Goal: Task Accomplishment & Management: Complete application form

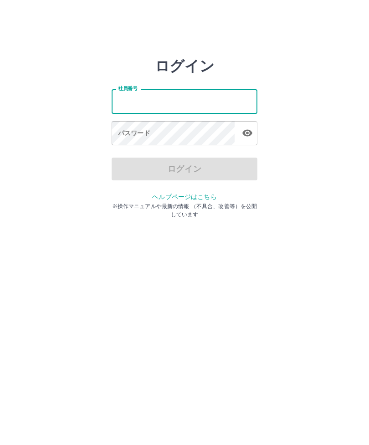
click at [184, 109] on input "社員番号" at bounding box center [185, 101] width 146 height 24
click at [190, 99] on input "社員番号" at bounding box center [185, 101] width 146 height 24
click at [189, 99] on input "社員番号" at bounding box center [185, 101] width 146 height 24
click at [194, 97] on input "社員番号" at bounding box center [185, 101] width 146 height 24
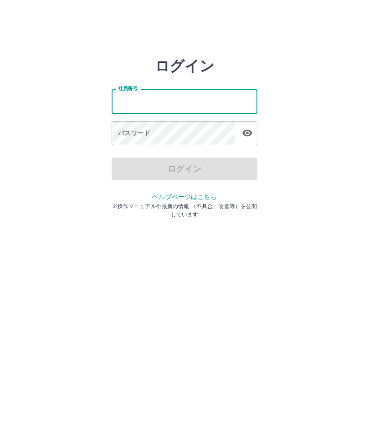
click at [200, 95] on input "社員番号" at bounding box center [185, 101] width 146 height 24
click at [204, 101] on input "社員番号" at bounding box center [185, 101] width 146 height 24
click at [196, 103] on input "社員番号" at bounding box center [185, 101] width 146 height 24
click at [88, 203] on html "ログイン 社員番号 社員番号 パスワード パスワード ログイン ヘルプページはこちら ※操作マニュアルや最新の情報 （不具合、改善等）を公開しています" at bounding box center [184, 101] width 369 height 203
click at [175, 105] on input "社員番号" at bounding box center [185, 101] width 146 height 24
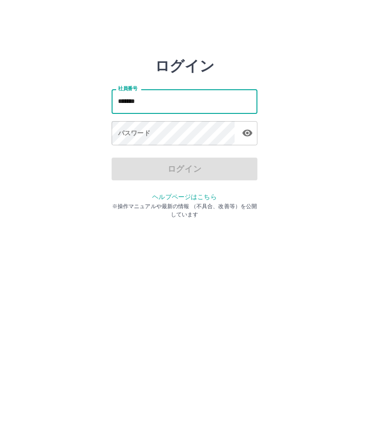
type input "*******"
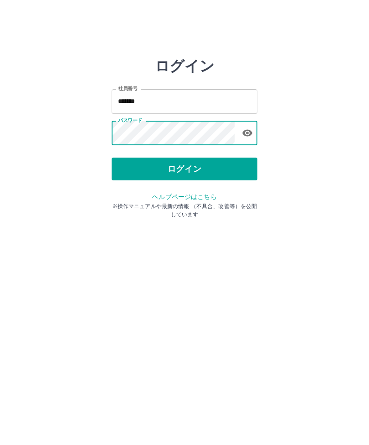
click at [194, 170] on button "ログイン" at bounding box center [185, 169] width 146 height 23
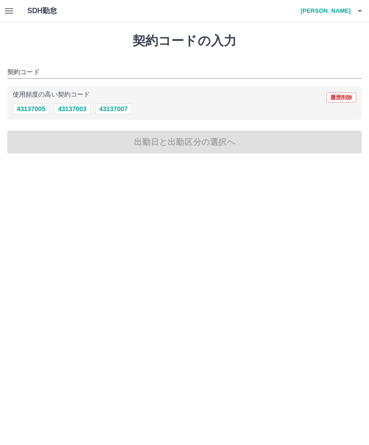
click at [121, 108] on button "43137007" at bounding box center [113, 108] width 36 height 11
type input "********"
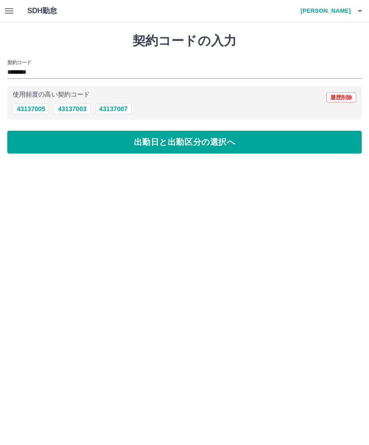
click at [181, 144] on button "出勤日と出勤区分の選択へ" at bounding box center [184, 142] width 355 height 23
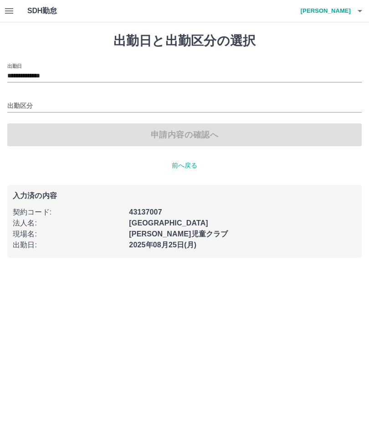
click at [120, 137] on div "申請内容の確認へ" at bounding box center [184, 135] width 355 height 23
click at [202, 144] on div "申請内容の確認へ" at bounding box center [184, 135] width 355 height 23
click at [213, 139] on div "申請内容の確認へ" at bounding box center [184, 135] width 355 height 23
click at [28, 112] on input "出勤区分" at bounding box center [184, 106] width 355 height 11
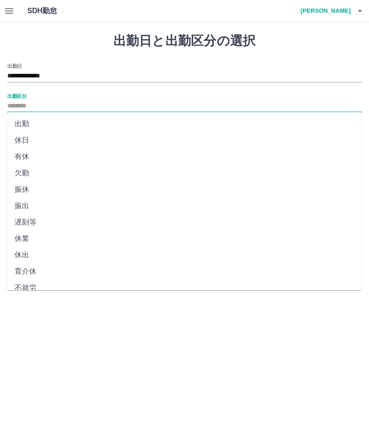
click at [27, 124] on li "出勤" at bounding box center [184, 124] width 355 height 16
type input "**"
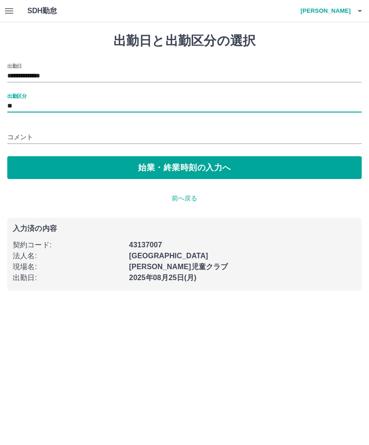
click at [157, 173] on button "始業・終業時刻の入力へ" at bounding box center [184, 167] width 355 height 23
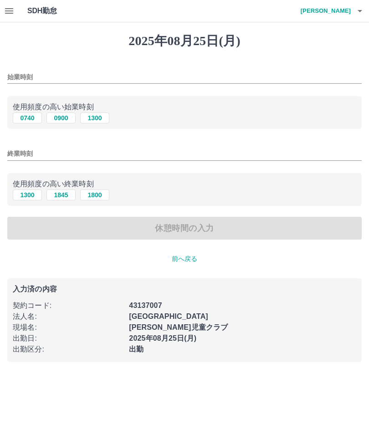
click at [102, 117] on button "1300" at bounding box center [94, 118] width 29 height 11
type input "****"
click at [96, 199] on button "1800" at bounding box center [94, 195] width 29 height 11
type input "****"
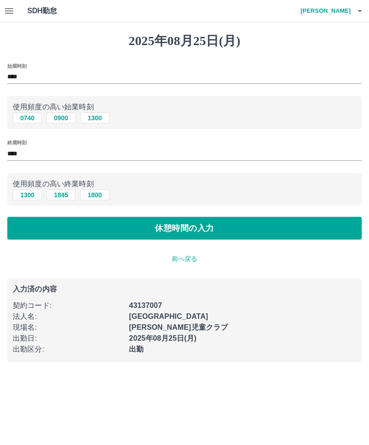
click at [161, 236] on button "休憩時間の入力" at bounding box center [184, 228] width 355 height 23
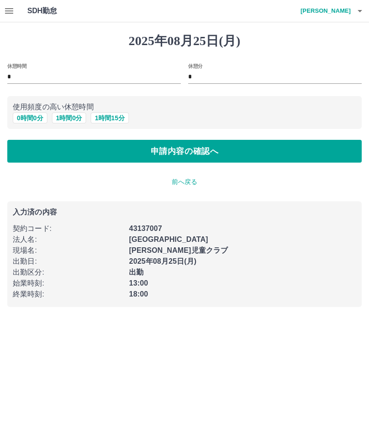
click at [120, 120] on button "1 時間 15 分" at bounding box center [110, 118] width 38 height 11
type input "*"
type input "**"
click at [204, 157] on button "申請内容の確認へ" at bounding box center [184, 151] width 355 height 23
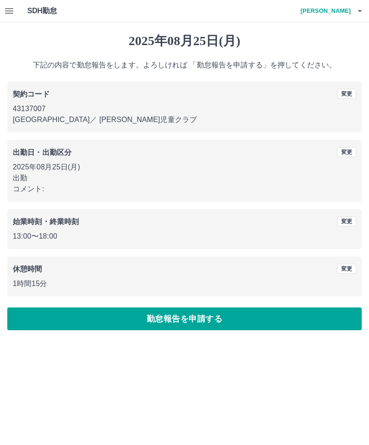
click at [175, 316] on button "勤怠報告を申請する" at bounding box center [184, 319] width 355 height 23
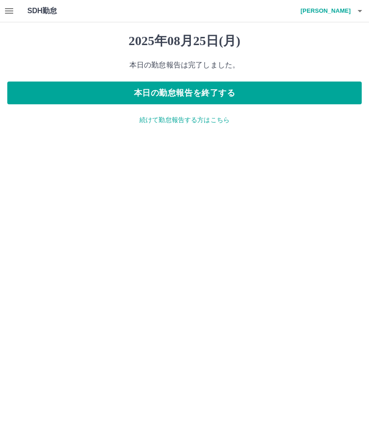
click at [161, 96] on button "本日の勤怠報告を終了する" at bounding box center [184, 93] width 355 height 23
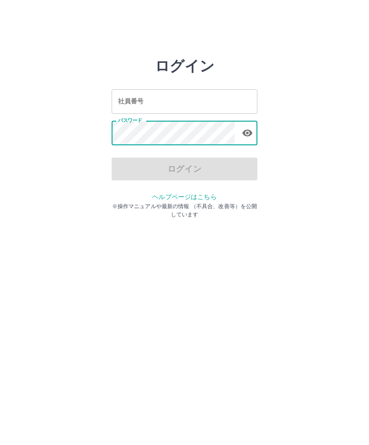
click at [196, 193] on link "ヘルプページはこちら" at bounding box center [184, 196] width 64 height 7
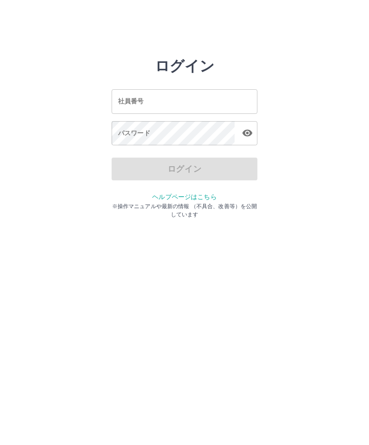
click at [189, 178] on div "ログイン" at bounding box center [185, 169] width 146 height 23
click at [184, 171] on div "ログイン" at bounding box center [185, 169] width 146 height 23
click at [192, 169] on div "ログイン" at bounding box center [185, 169] width 146 height 23
click at [189, 181] on div "ログイン 社員番号 社員番号 パスワード パスワード ログイン ヘルプページはこちら ※操作マニュアルや最新の情報 （不具合、改善等）を公開しています" at bounding box center [185, 130] width 146 height 146
click at [189, 171] on div "ログイン" at bounding box center [185, 169] width 146 height 23
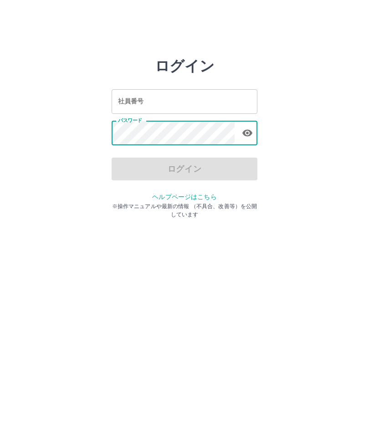
click at [183, 180] on div "ログイン" at bounding box center [185, 169] width 146 height 23
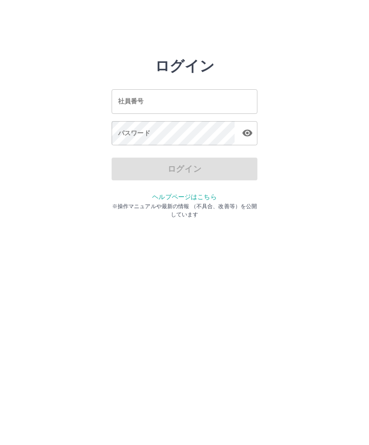
click at [197, 181] on div "ログイン 社員番号 社員番号 パスワード パスワード ログイン ヘルプページはこちら ※操作マニュアルや最新の情報 （不具合、改善等）を公開しています" at bounding box center [185, 130] width 146 height 146
click at [204, 175] on div "ログイン" at bounding box center [185, 169] width 146 height 23
click at [189, 170] on div "ログイン" at bounding box center [185, 169] width 146 height 23
click at [197, 107] on input "社員番号" at bounding box center [185, 101] width 146 height 24
click at [187, 183] on div "ログイン 社員番号 社員番号 パスワード パスワード ログイン ヘルプページはこちら ※操作マニュアルや最新の情報 （不具合、改善等）を公開しています" at bounding box center [185, 130] width 146 height 146
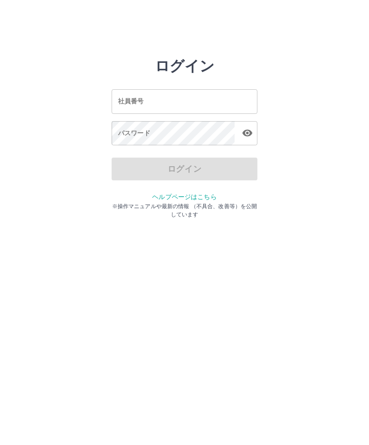
click at [189, 169] on div "ログイン" at bounding box center [185, 169] width 146 height 23
click at [0, 198] on div "ログイン 社員番号 社員番号 パスワード パスワード ログイン ヘルプページはこちら ※操作マニュアルや最新の情報 （不具合、改善等）を公開しています" at bounding box center [184, 130] width 369 height 146
click at [188, 182] on div "ログイン 社員番号 社員番号 パスワード パスワード ログイン ヘルプページはこちら ※操作マニュアルや最新の情報 （不具合、改善等）を公開しています" at bounding box center [185, 130] width 146 height 146
click at [185, 177] on div "ログイン" at bounding box center [185, 169] width 146 height 23
click at [184, 170] on div "ログイン" at bounding box center [185, 169] width 146 height 23
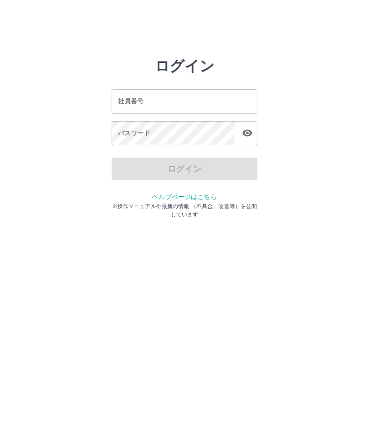
click at [175, 174] on div "ログイン" at bounding box center [185, 169] width 146 height 23
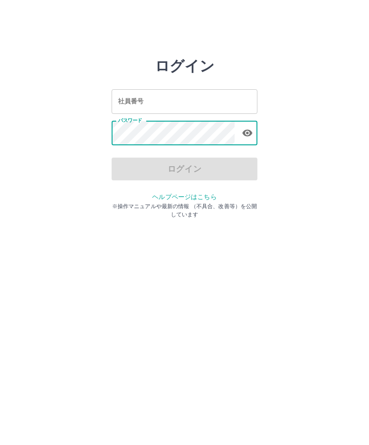
click at [141, 97] on div "社員番号 社員番号" at bounding box center [185, 101] width 146 height 24
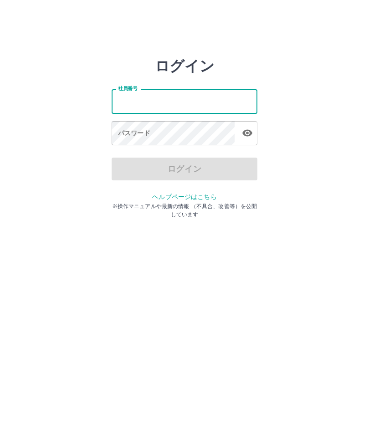
click at [237, 203] on html "ログイン 社員番号 社員番号 パスワード パスワード ログイン ヘルプページはこちら ※操作マニュアルや最新の情報 （不具合、改善等）を公開しています" at bounding box center [184, 101] width 369 height 203
click at [167, 97] on input "社員番号" at bounding box center [185, 101] width 146 height 24
click at [167, 101] on input "社員番号" at bounding box center [185, 101] width 146 height 24
click at [369, 203] on html "ログイン 社員番号 社員番号 パスワード パスワード ログイン ヘルプページはこちら ※操作マニュアルや最新の情報 （不具合、改善等）を公開しています" at bounding box center [184, 101] width 369 height 203
click at [0, 203] on html "ログイン 社員番号 社員番号 パスワード パスワード ログイン ヘルプページはこちら ※操作マニュアルや最新の情報 （不具合、改善等）を公開しています" at bounding box center [184, 101] width 369 height 203
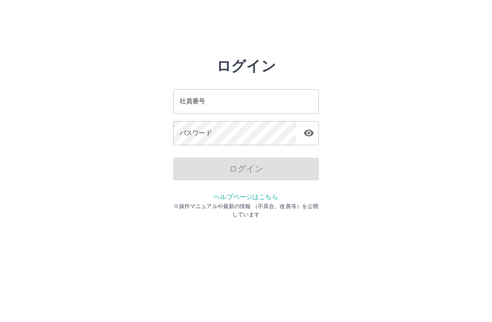
click at [285, 203] on html "ログイン 社員番号 社員番号 パスワード パスワード ログイン ヘルプページはこちら ※操作マニュアルや最新の情報 （不具合、改善等）を公開しています" at bounding box center [246, 101] width 492 height 203
click at [309, 203] on html "ログイン 社員番号 社員番号 パスワード パスワード ログイン ヘルプページはこちら ※操作マニュアルや最新の情報 （不具合、改善等）を公開しています" at bounding box center [246, 101] width 492 height 203
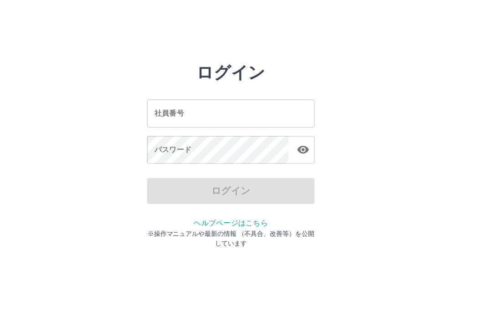
click at [215, 161] on div "ログイン" at bounding box center [246, 169] width 146 height 23
click at [210, 165] on div "ログイン" at bounding box center [246, 169] width 146 height 23
click at [211, 168] on div "ログイン" at bounding box center [246, 169] width 146 height 23
click at [204, 169] on div "ログイン" at bounding box center [246, 169] width 146 height 23
click at [270, 170] on div "ログイン" at bounding box center [246, 169] width 146 height 23
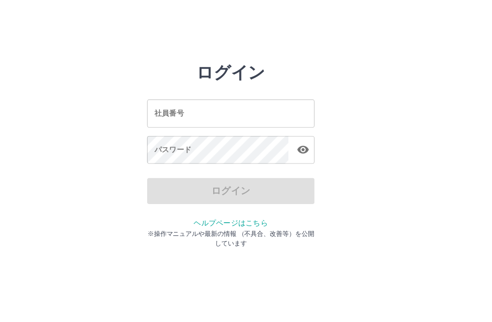
click at [203, 176] on div "ログイン" at bounding box center [246, 169] width 146 height 23
click at [300, 129] on button "button" at bounding box center [309, 133] width 18 height 18
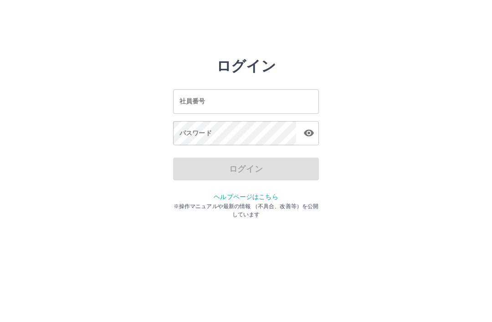
click at [218, 104] on input "社員番号" at bounding box center [246, 101] width 146 height 24
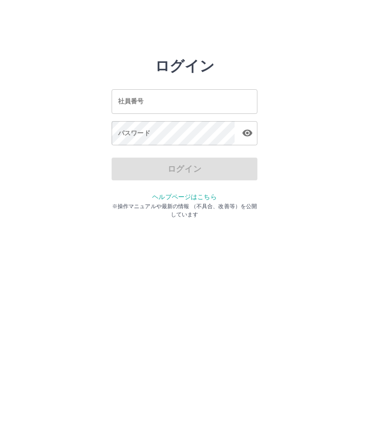
click at [141, 96] on input "社員番号" at bounding box center [185, 101] width 146 height 24
click at [171, 95] on input "社員番号" at bounding box center [185, 101] width 146 height 24
click at [149, 107] on input "社員番号" at bounding box center [185, 101] width 146 height 24
click at [151, 94] on input "**" at bounding box center [185, 101] width 146 height 24
click at [142, 97] on input "**" at bounding box center [185, 101] width 146 height 24
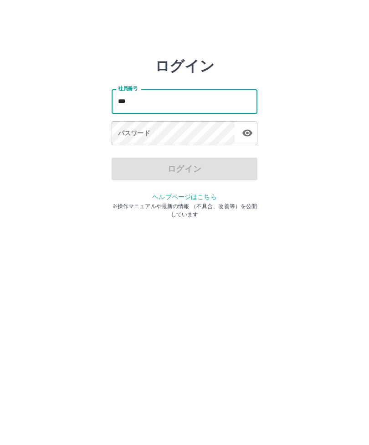
click at [130, 102] on input "**" at bounding box center [185, 101] width 146 height 24
type input "*"
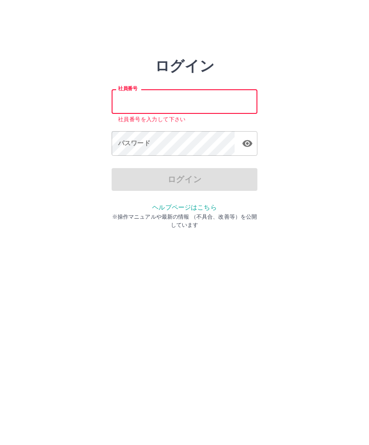
click at [168, 94] on input "社員番号" at bounding box center [185, 101] width 146 height 24
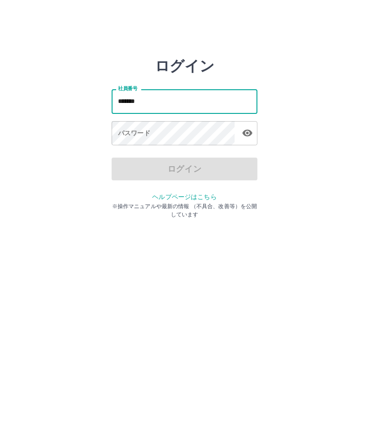
type input "*******"
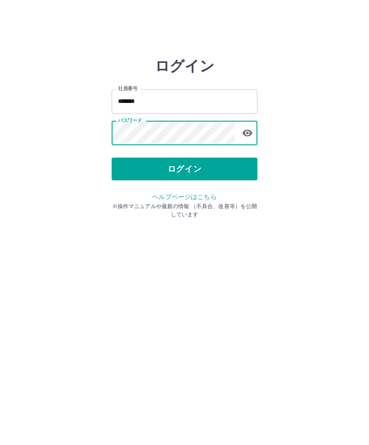
click at [220, 166] on button "ログイン" at bounding box center [185, 169] width 146 height 23
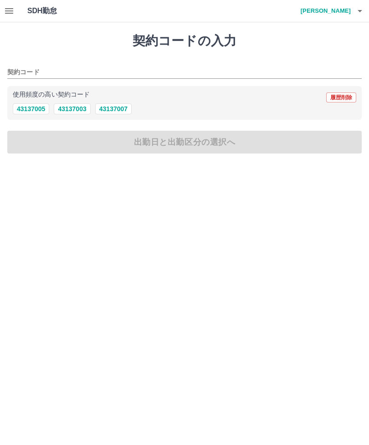
click at [127, 104] on button "43137007" at bounding box center [113, 108] width 36 height 11
type input "********"
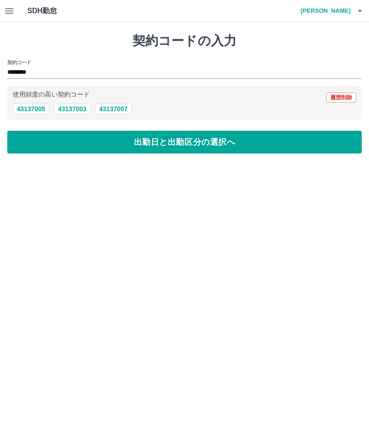
click at [230, 139] on button "出勤日と出勤区分の選択へ" at bounding box center [184, 142] width 355 height 23
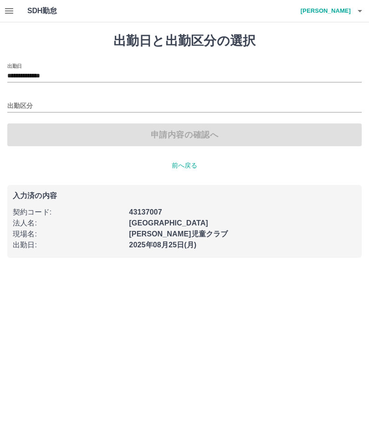
click at [26, 103] on input "出勤区分" at bounding box center [184, 106] width 355 height 11
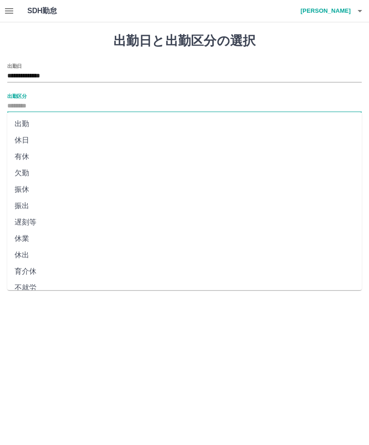
click at [28, 119] on li "出勤" at bounding box center [184, 124] width 355 height 16
type input "**"
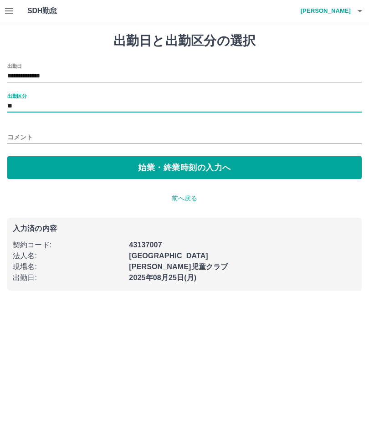
click at [265, 165] on button "始業・終業時刻の入力へ" at bounding box center [184, 167] width 355 height 23
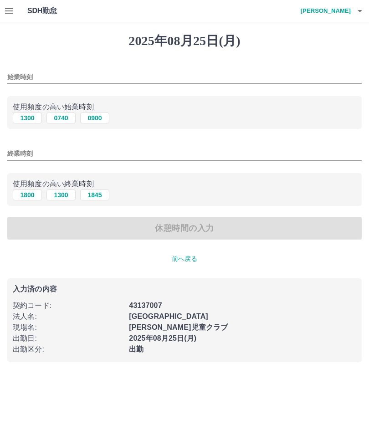
click at [31, 116] on button "1300" at bounding box center [27, 118] width 29 height 11
type input "****"
click at [26, 195] on button "1800" at bounding box center [27, 195] width 29 height 11
type input "****"
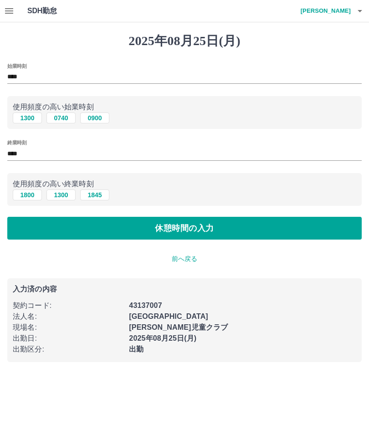
click at [231, 227] on button "休憩時間の入力" at bounding box center [184, 228] width 355 height 23
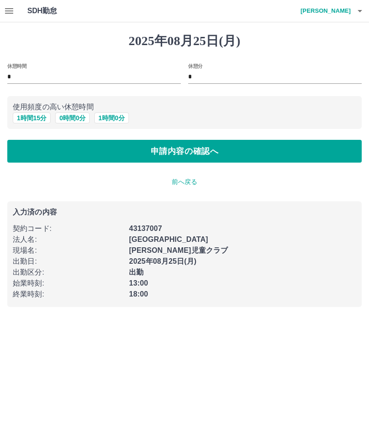
click at [232, 150] on button "申請内容の確認へ" at bounding box center [184, 151] width 355 height 23
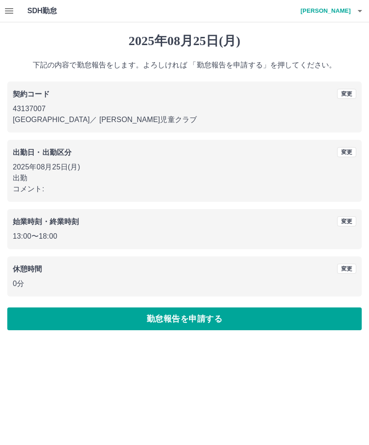
click at [257, 320] on button "勤怠報告を申請する" at bounding box center [184, 319] width 355 height 23
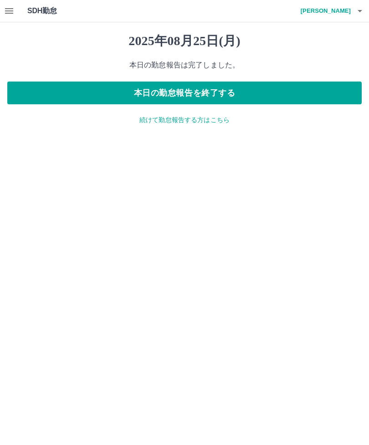
click at [265, 92] on button "本日の勤怠報告を終了する" at bounding box center [184, 93] width 355 height 23
